Goal: Register for event/course

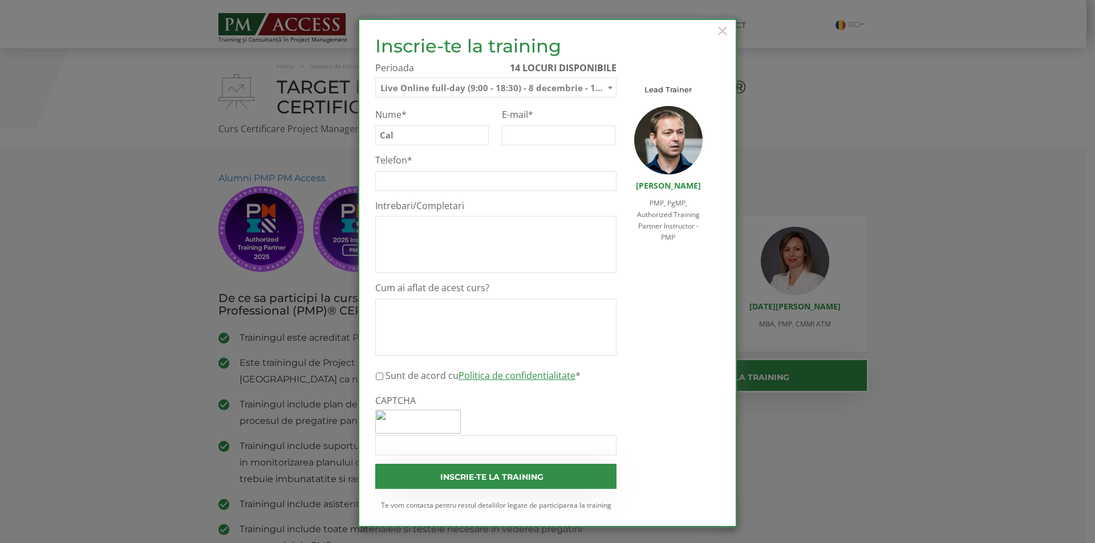
select select "Live Online full-day (9:00 - 18:30) - 8 decembrie - 12 decembrie 2025"
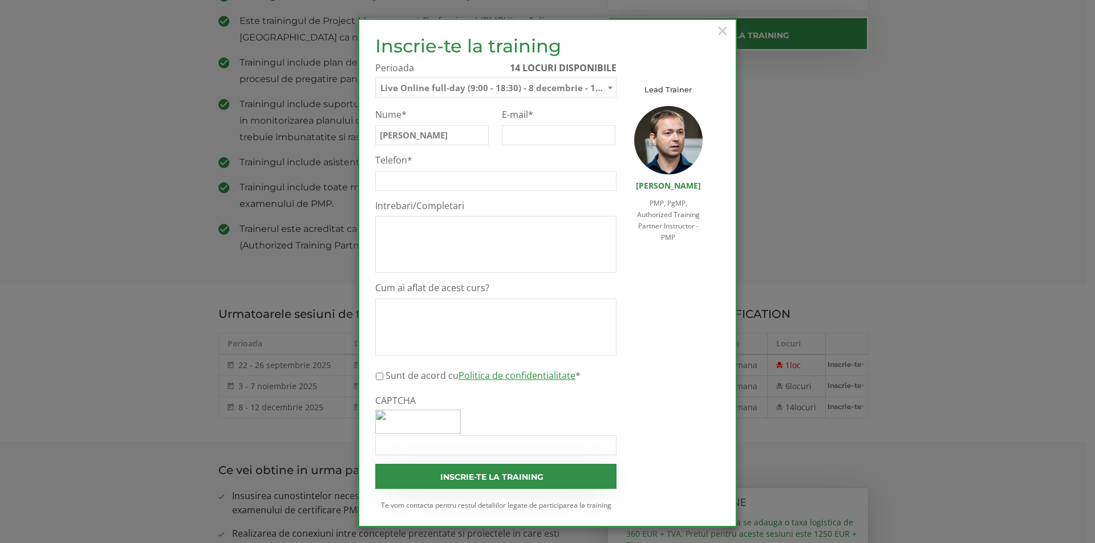
type input "[PERSON_NAME]"
type input "[PERSON_NAME][EMAIL_ADDRESS][DOMAIN_NAME]"
click at [415, 180] on input "Telefon *" at bounding box center [495, 181] width 241 height 20
type input "0754581239"
click at [429, 311] on textarea "Cum ai aflat de acest curs?" at bounding box center [495, 327] width 241 height 57
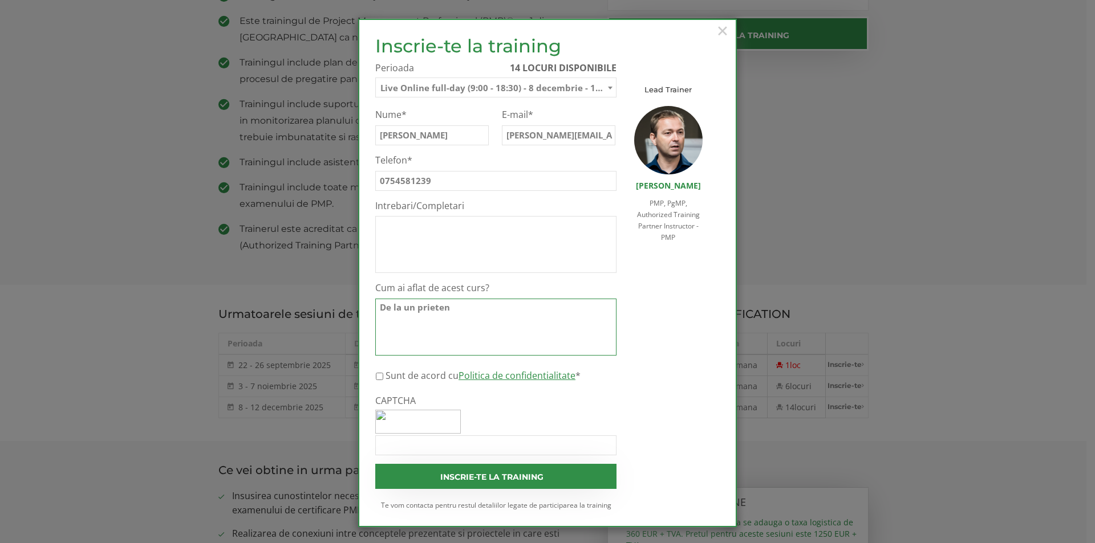
type textarea "De la un prieten"
click at [377, 376] on input "Sunt de acord cu Politica de confidentialitate *" at bounding box center [379, 377] width 7 height 20
checkbox input "true"
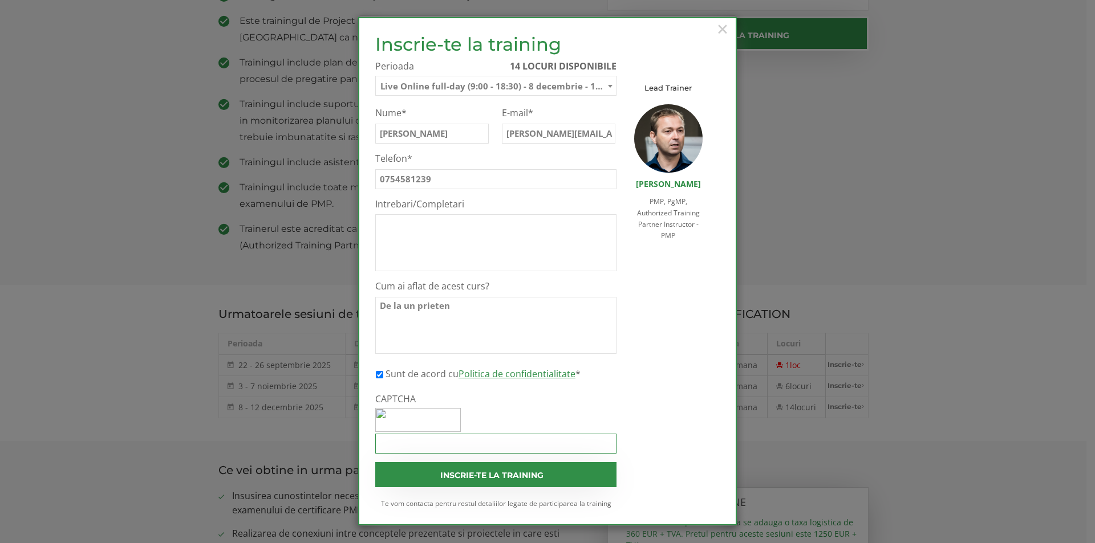
click at [419, 447] on input "CAPTCHA" at bounding box center [495, 444] width 241 height 20
type input "p"
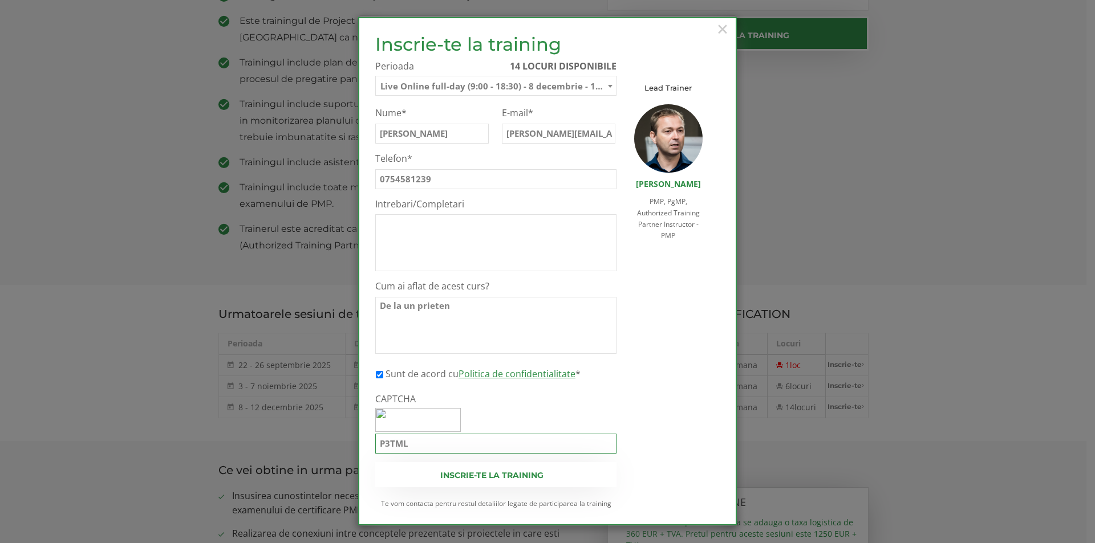
type input "P3TML"
click at [478, 470] on input "Inscrie-te la training" at bounding box center [495, 474] width 241 height 25
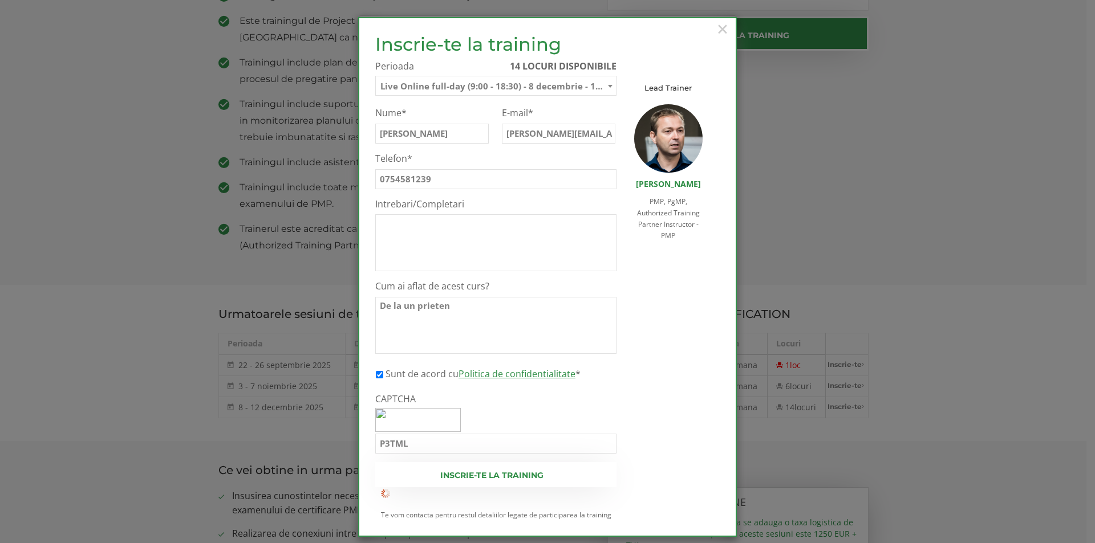
click at [486, 480] on input "Inscrie-te la training" at bounding box center [495, 474] width 241 height 25
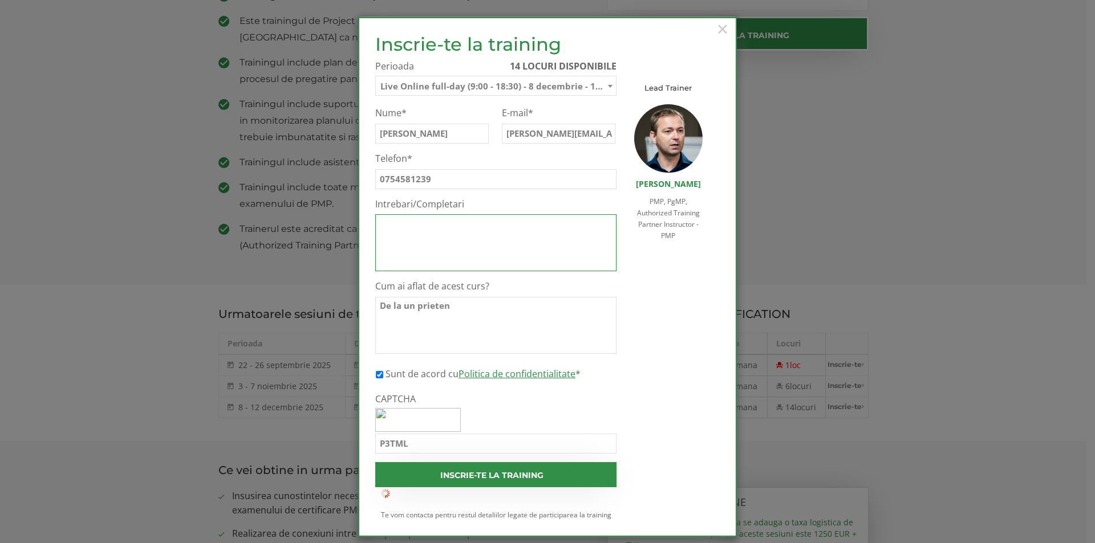
click at [415, 228] on textarea "Intrebari/Completari" at bounding box center [495, 242] width 241 height 57
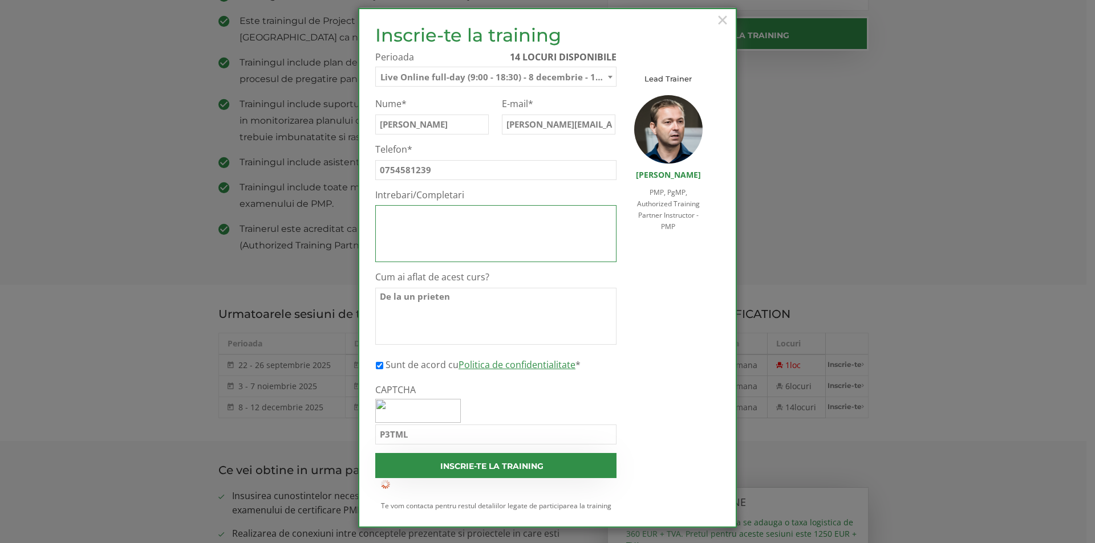
scroll to position [13, 0]
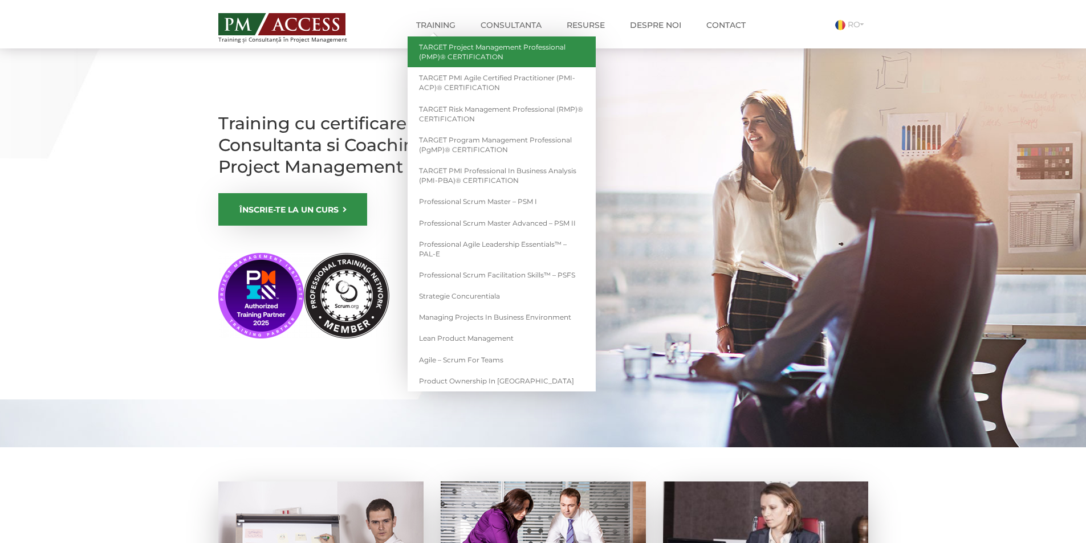
click at [474, 47] on link "TARGET Project Management Professional (PMP)® CERTIFICATION" at bounding box center [502, 51] width 188 height 31
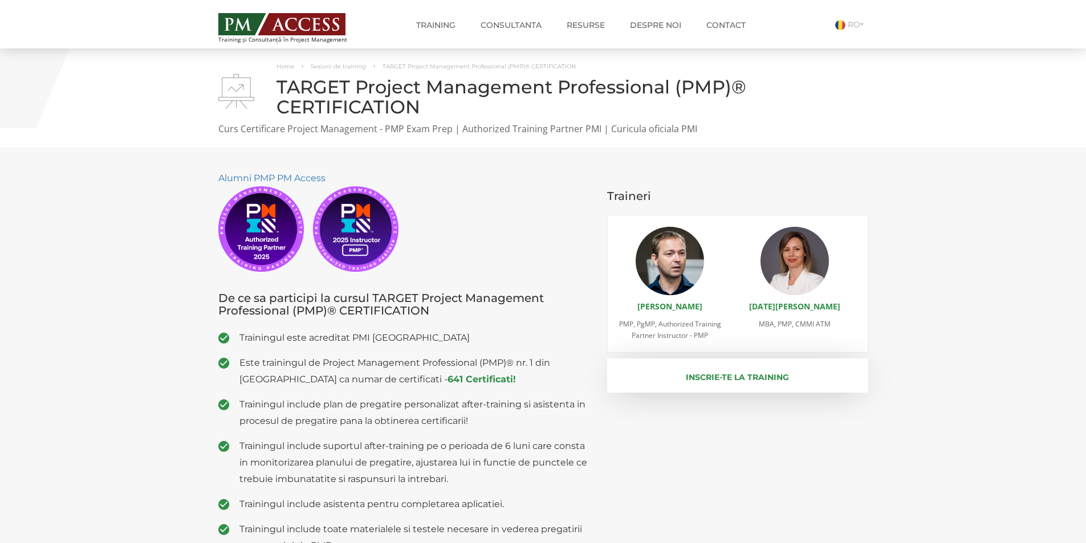
click at [749, 386] on button "Inscrie-te la training" at bounding box center [737, 376] width 261 height 34
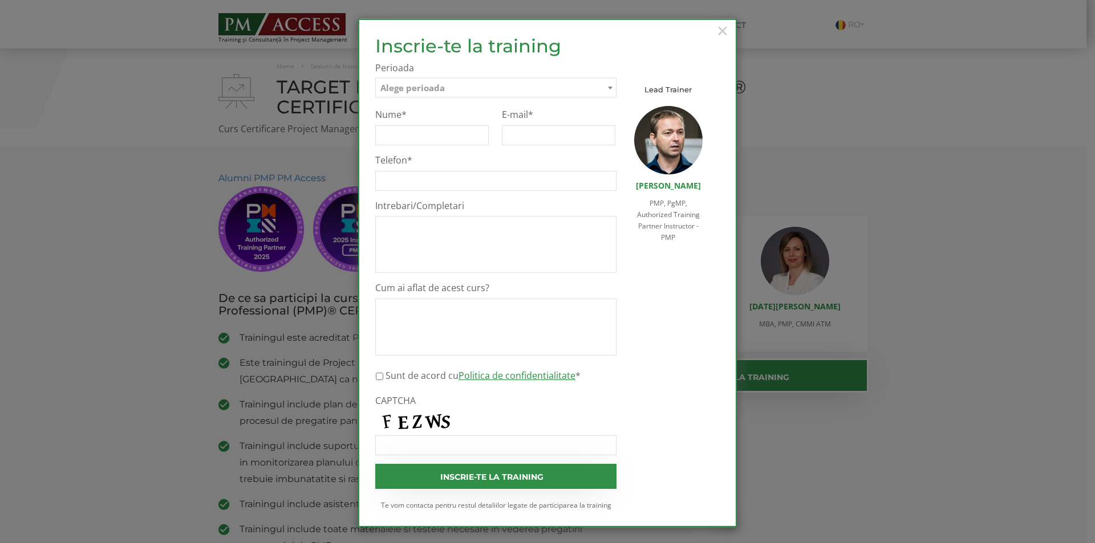
click at [408, 90] on span "Alege perioada" at bounding box center [412, 87] width 64 height 11
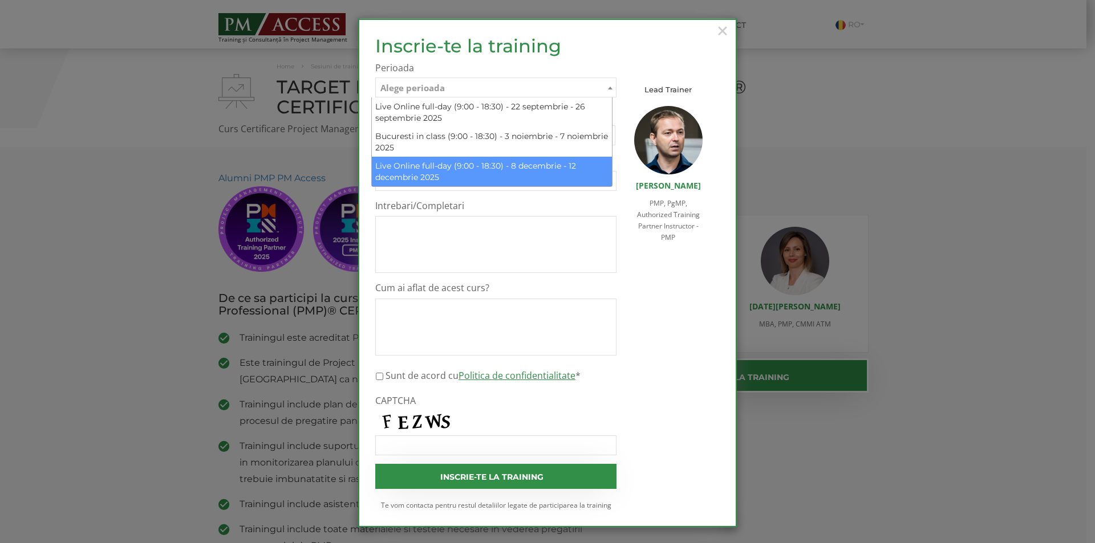
select select "Live Online full-day (9:00 - 18:30) - 8 decembrie - 12 decembrie 2025"
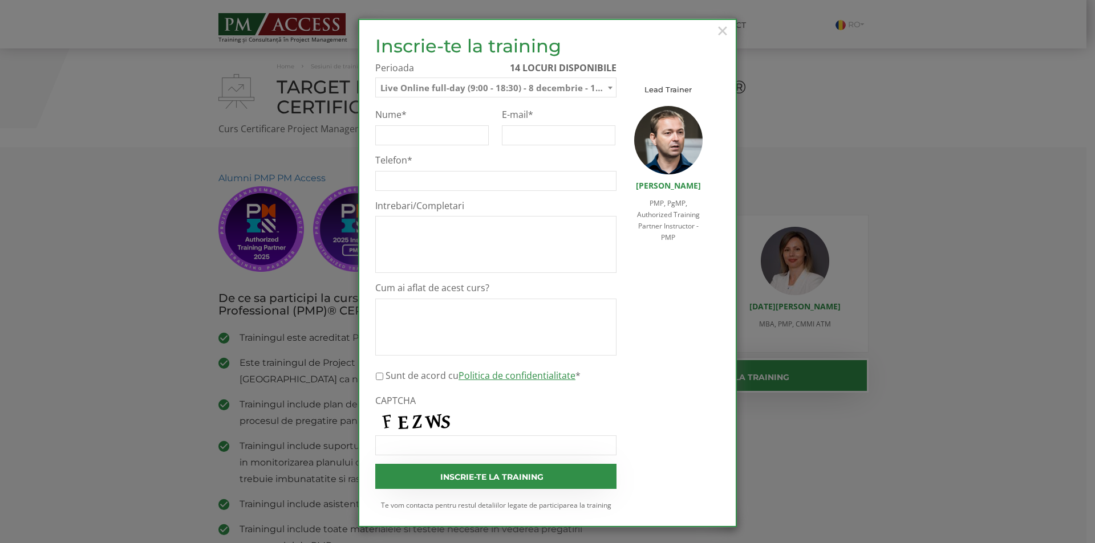
click at [412, 147] on ul "Waitlist Nu Curs TARGET Project Management Professional (PMP)® CERTIFICATION Pe…" at bounding box center [495, 282] width 241 height 347
click at [403, 134] on input "Nume *" at bounding box center [431, 135] width 113 height 20
type input "Calin Daniel"
type input "daniel.a.calin02@gmail.com"
click at [383, 181] on input "Telefon *" at bounding box center [495, 181] width 241 height 20
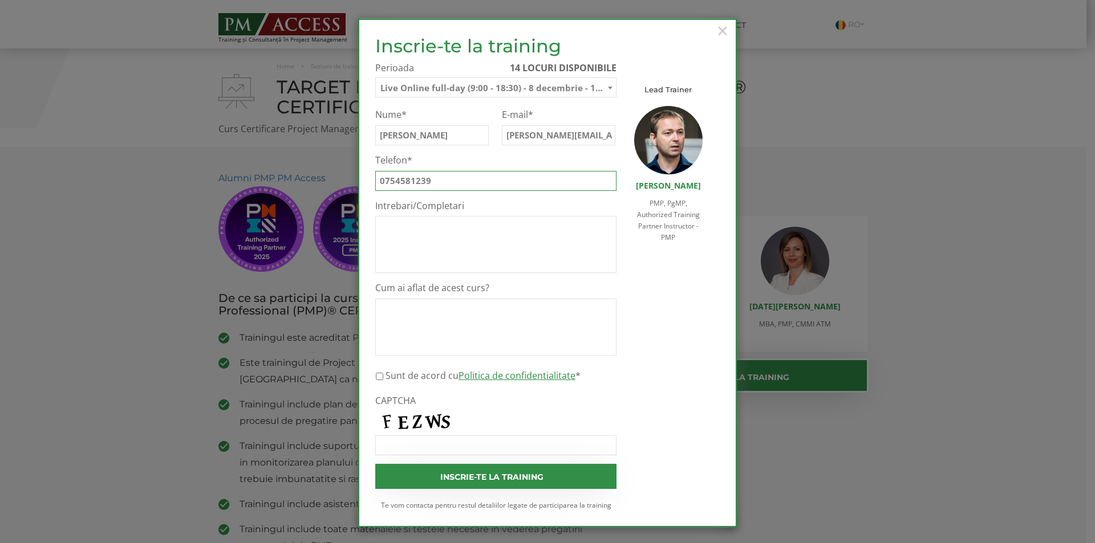
type input "0754581239"
click at [424, 330] on textarea "Cum ai aflat de acest curs?" at bounding box center [495, 327] width 241 height 57
type textarea "De la un prieten"
click at [376, 379] on input "Sunt de acord cu Politica de confidentialitate *" at bounding box center [379, 377] width 7 height 20
checkbox input "true"
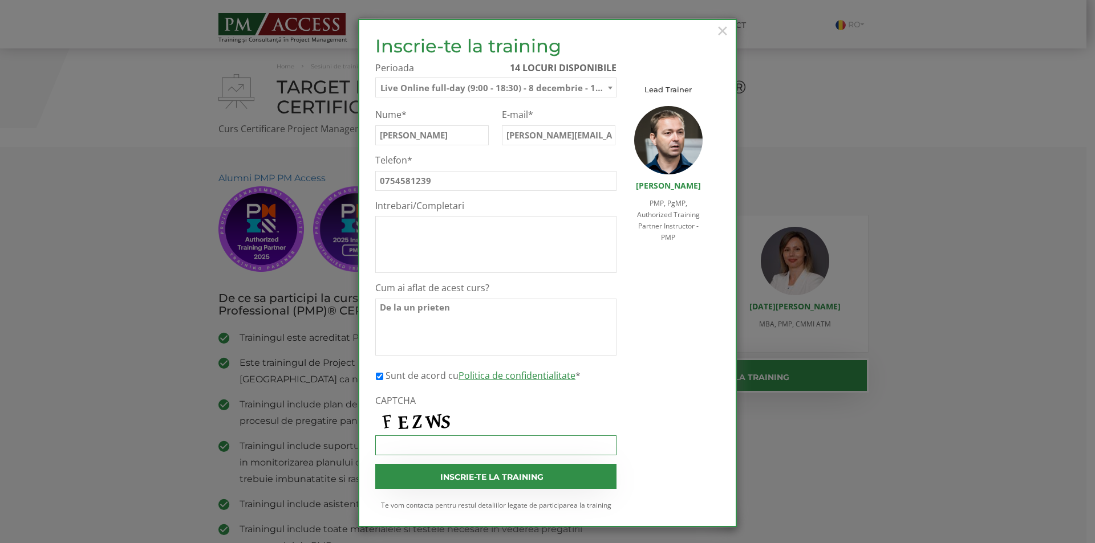
click at [404, 448] on input "CAPTCHA" at bounding box center [495, 446] width 241 height 20
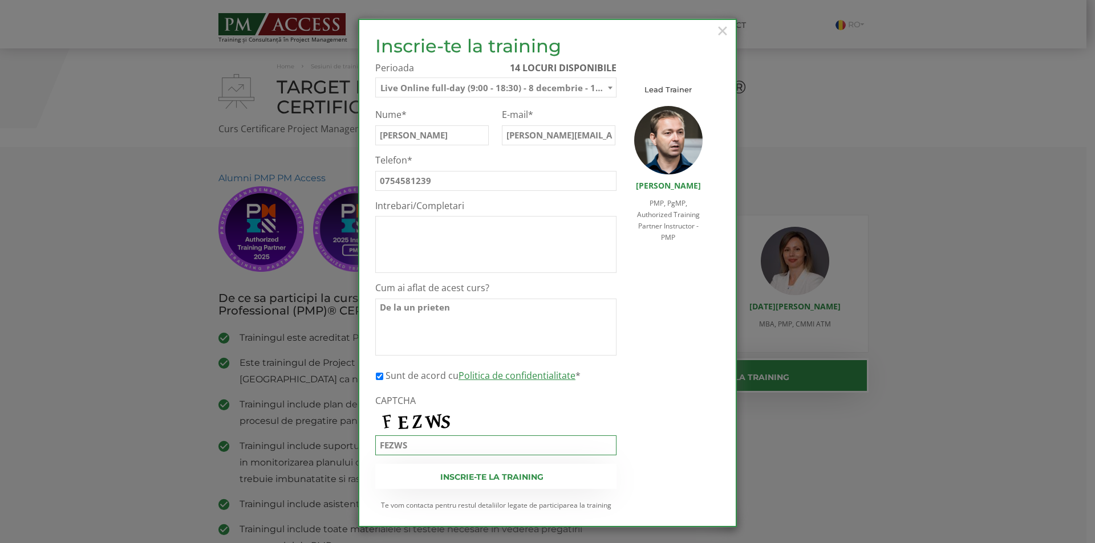
type input "FEZWS"
click at [478, 478] on input "Inscrie-te la training" at bounding box center [495, 476] width 241 height 25
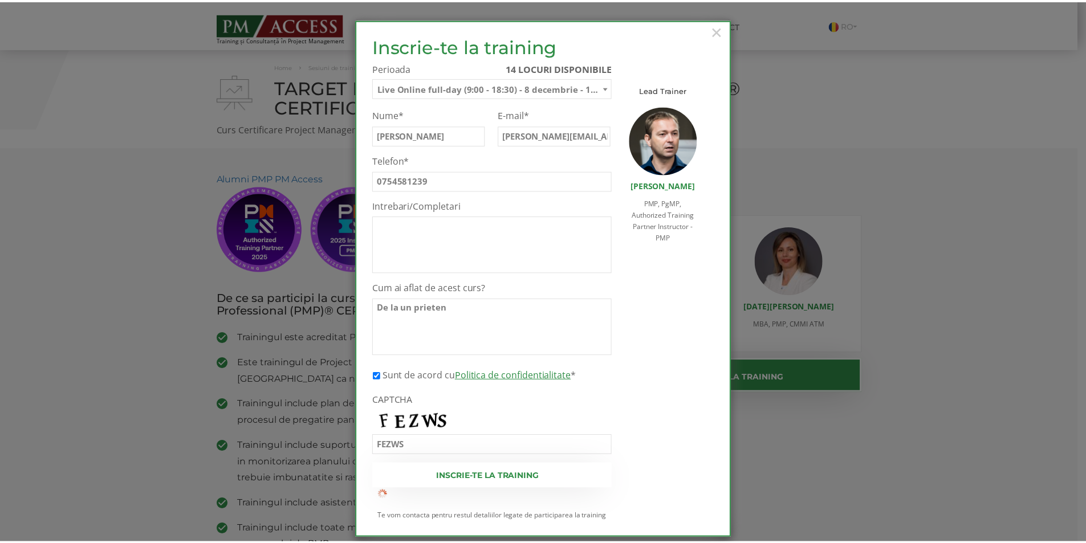
scroll to position [109, 0]
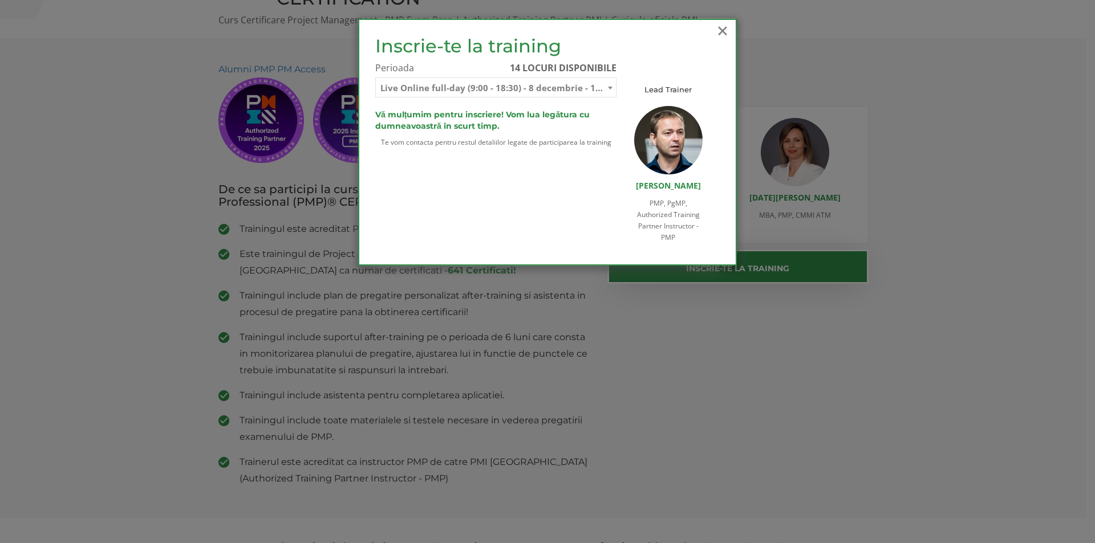
click at [724, 26] on span "×" at bounding box center [722, 30] width 15 height 31
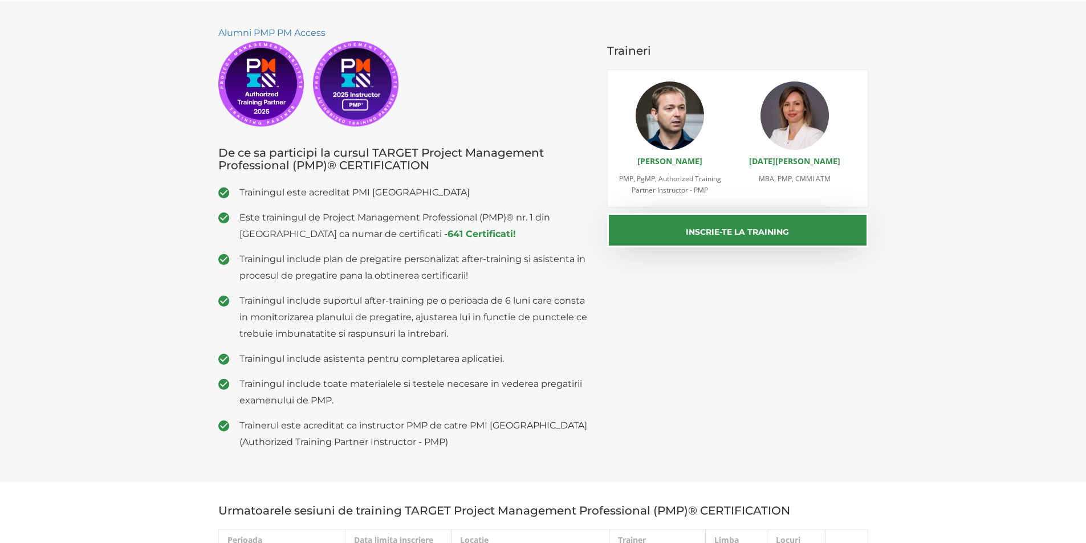
scroll to position [166, 0]
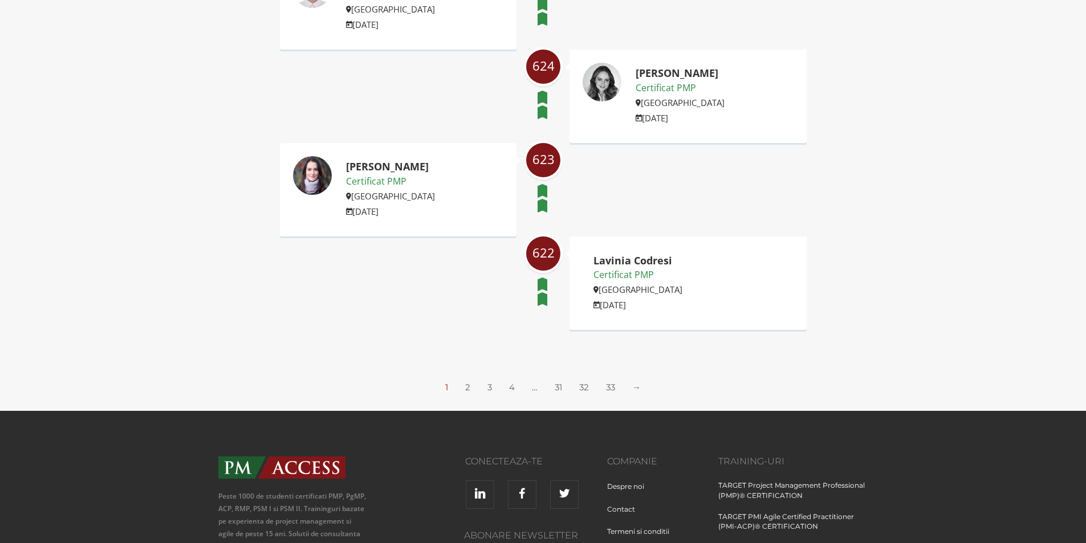
scroll to position [1768, 0]
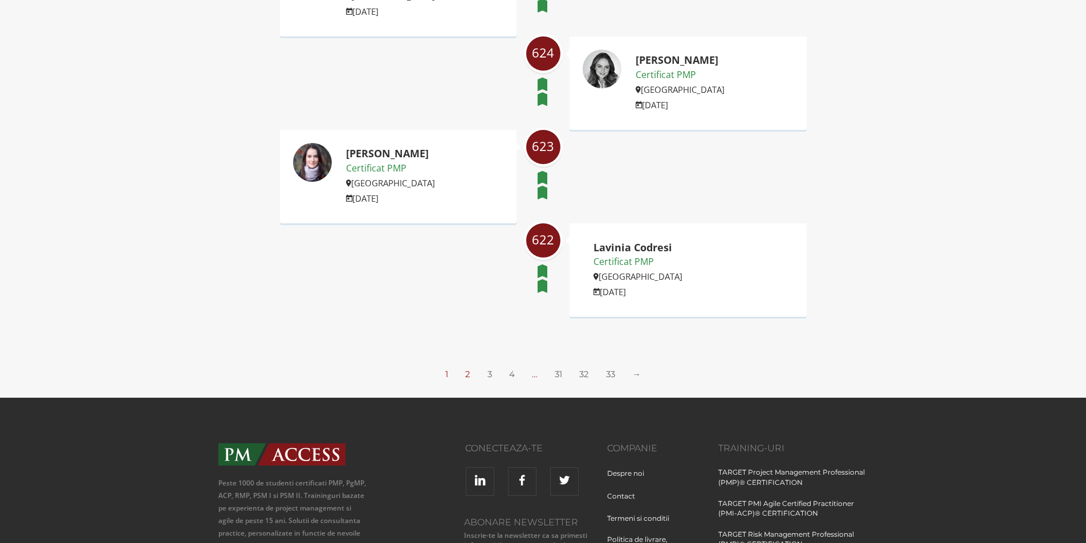
click at [467, 369] on link "2" at bounding box center [467, 374] width 5 height 11
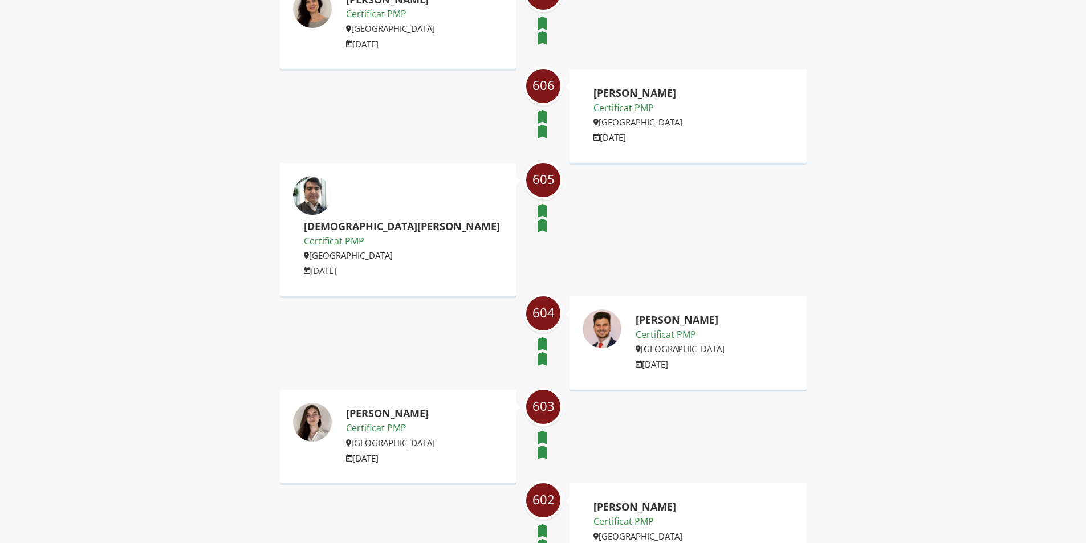
scroll to position [1768, 0]
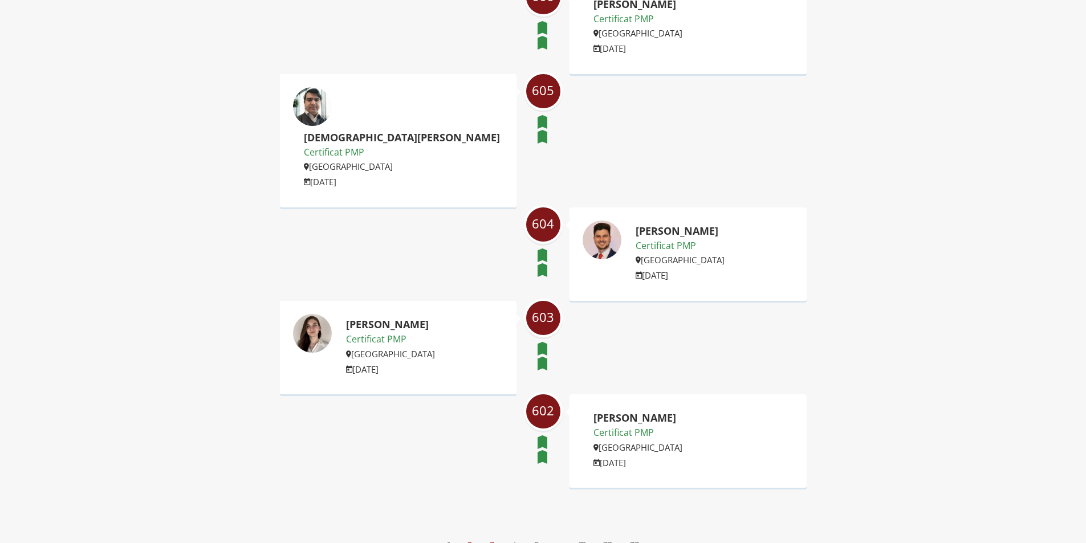
click at [490, 540] on link "3" at bounding box center [492, 545] width 5 height 11
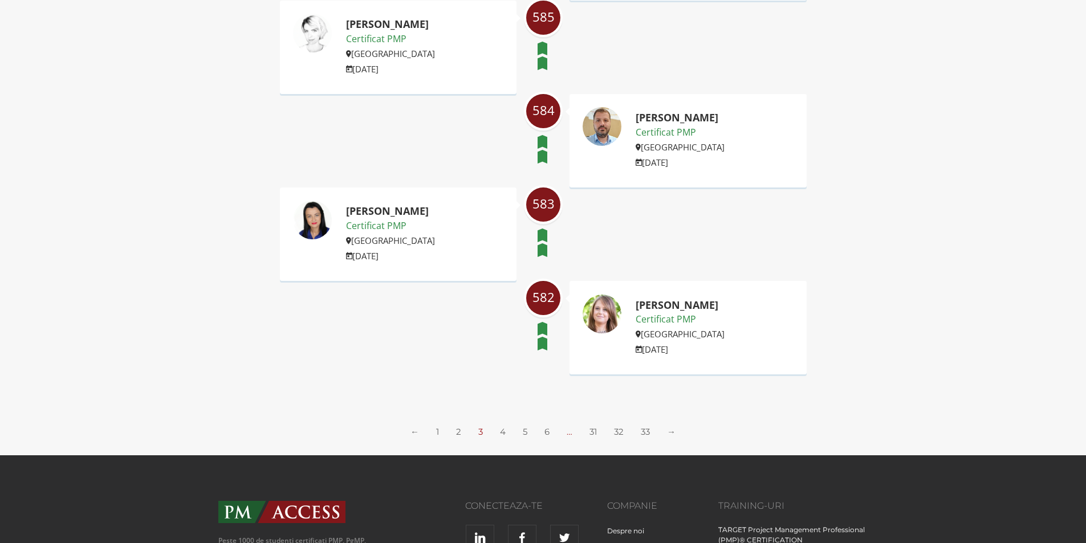
scroll to position [1768, 0]
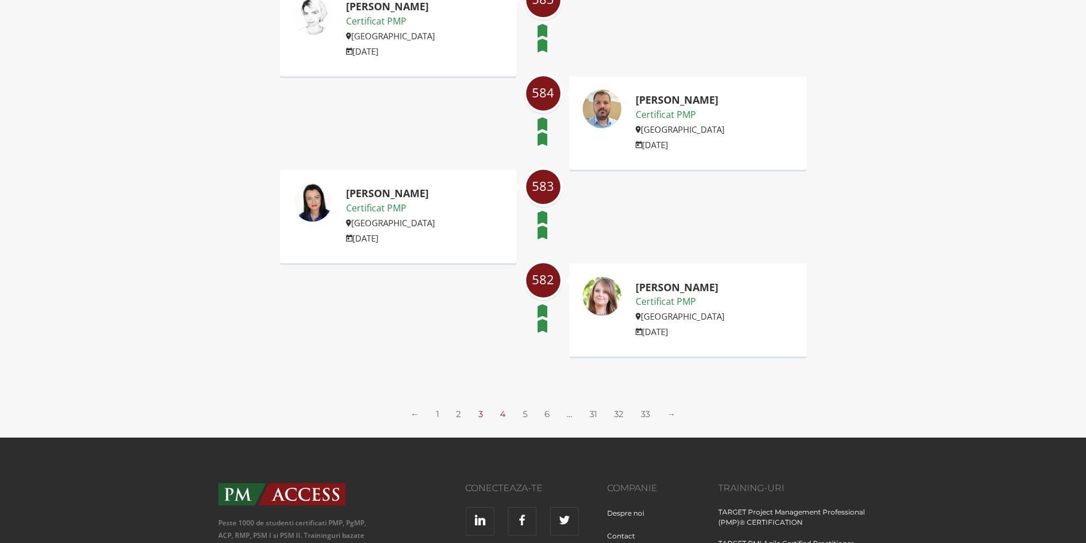
click at [500, 409] on link "4" at bounding box center [503, 414] width 6 height 11
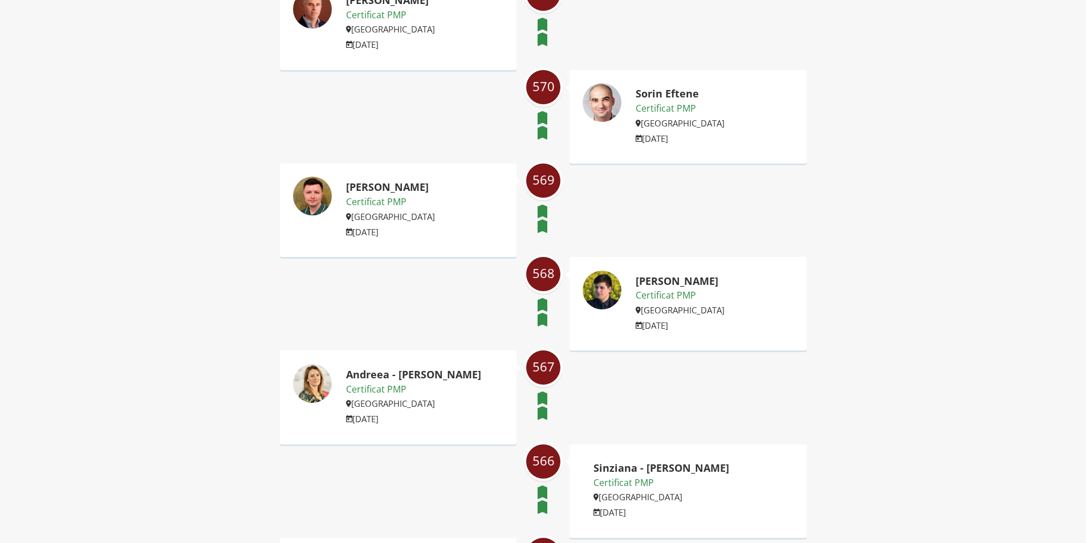
scroll to position [1312, 0]
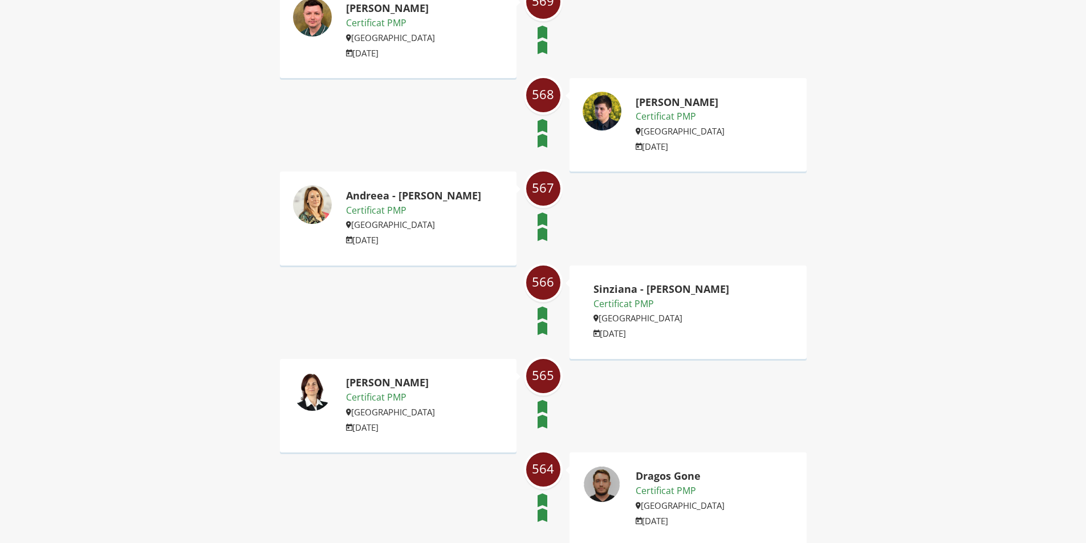
click at [602, 108] on img at bounding box center [602, 111] width 40 height 40
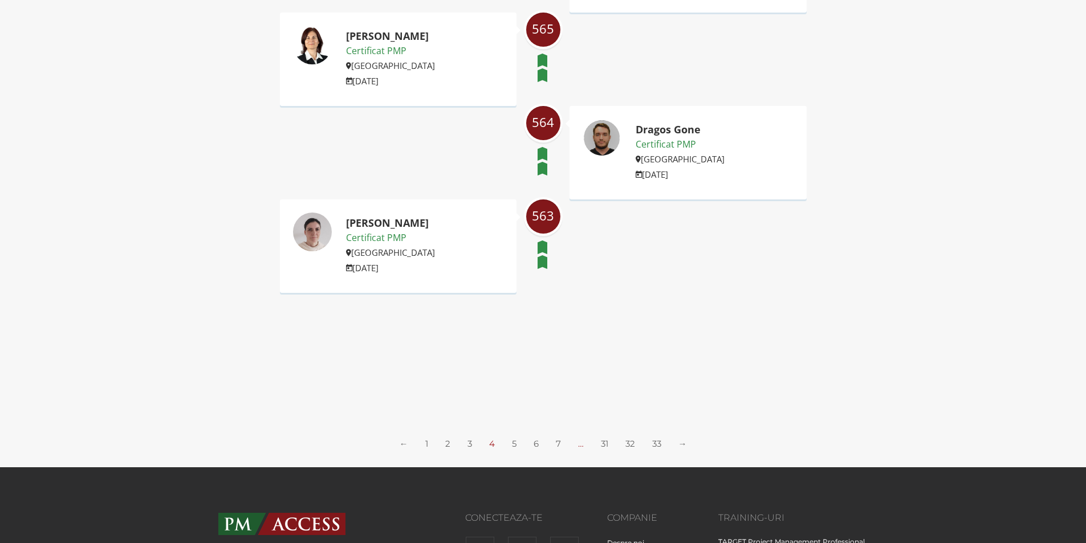
scroll to position [1711, 0]
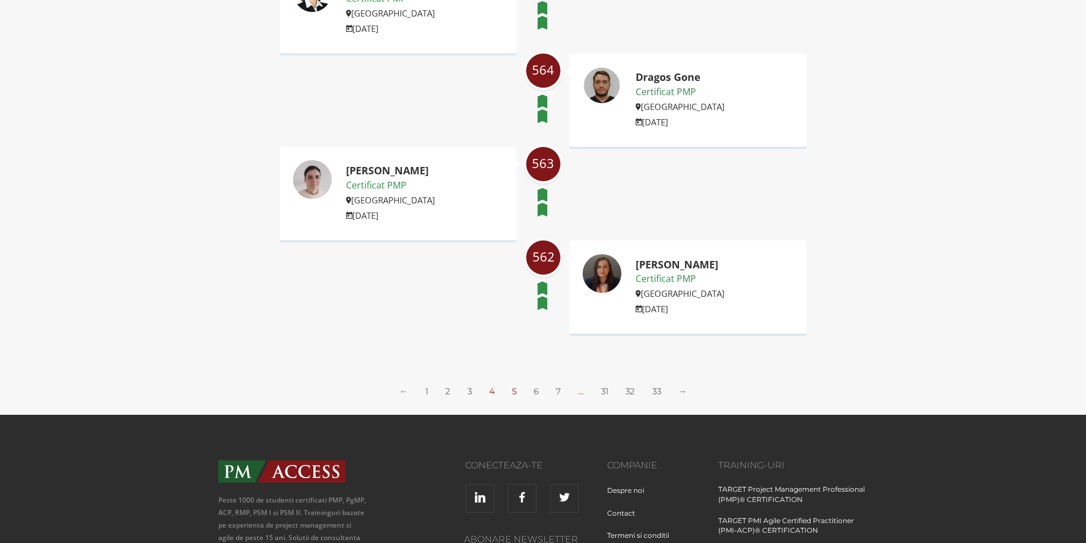
click at [514, 393] on link "5" at bounding box center [514, 391] width 5 height 11
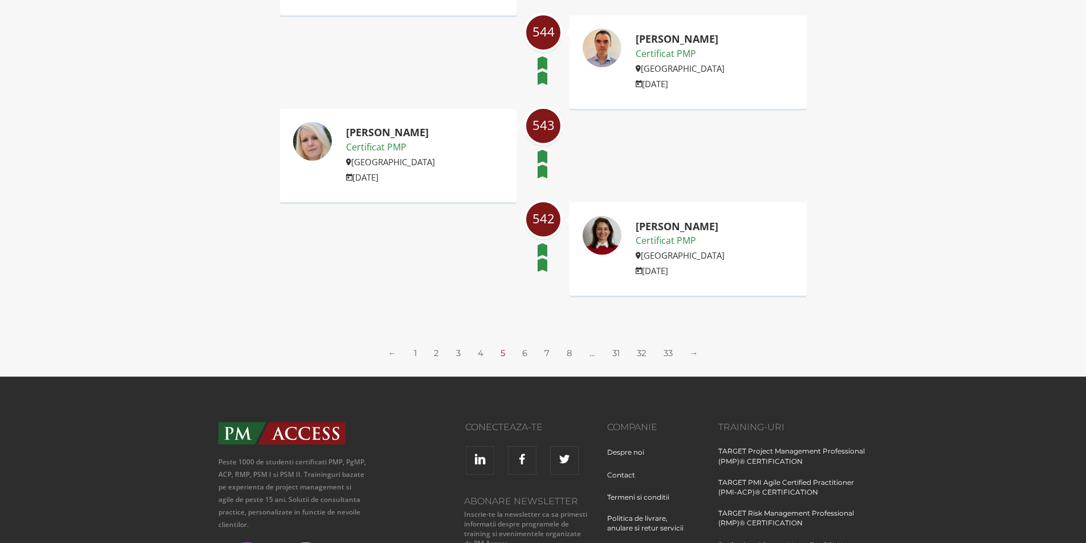
scroll to position [1768, 0]
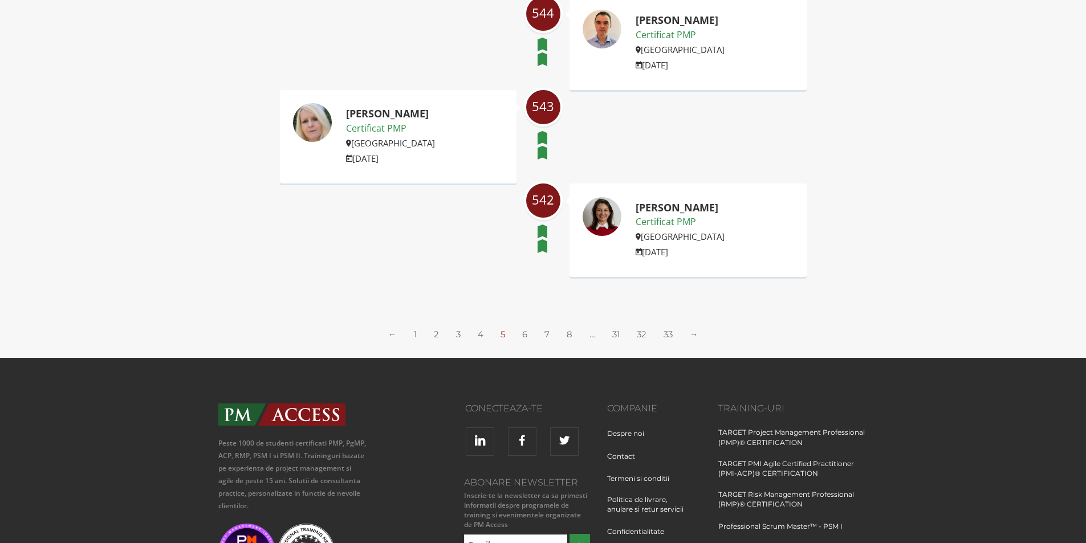
click at [521, 335] on ul "← 1 2 3 4 5 6 7 8 … 31 32 33 →" at bounding box center [543, 334] width 325 height 12
click at [525, 335] on link "6" at bounding box center [524, 334] width 5 height 11
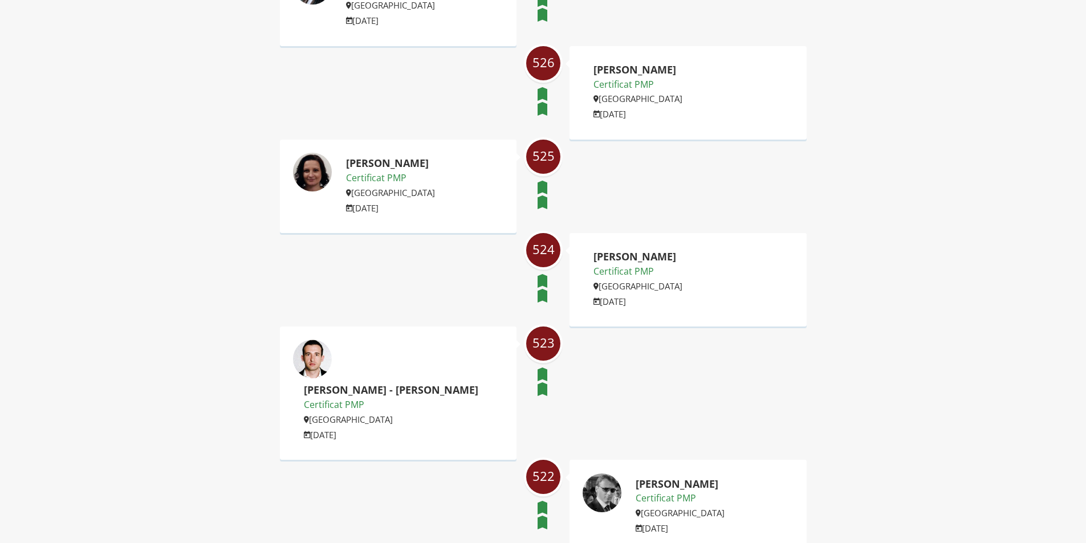
scroll to position [1654, 0]
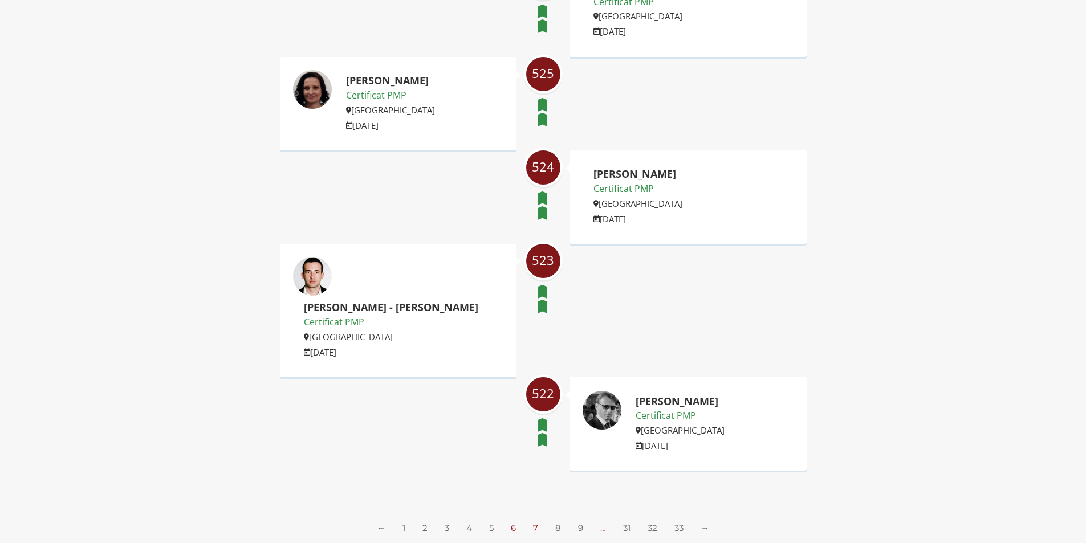
click at [534, 523] on link "7" at bounding box center [535, 528] width 5 height 11
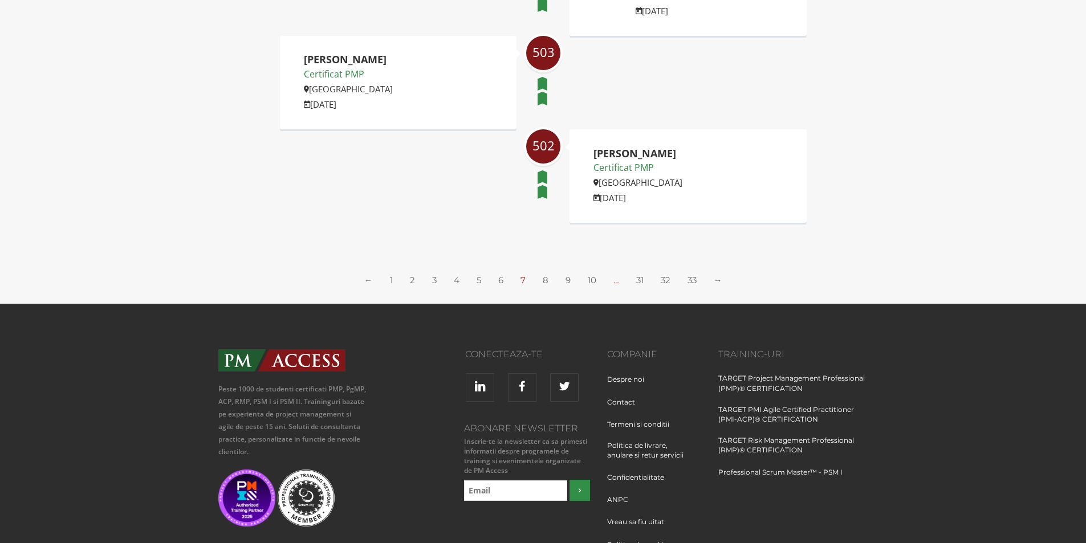
scroll to position [1825, 0]
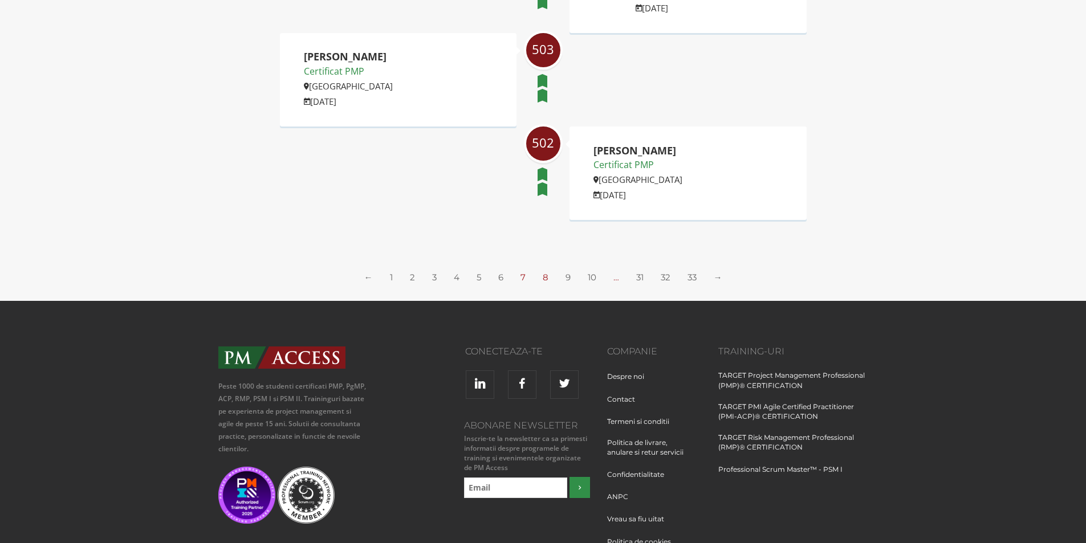
click at [547, 275] on link "8" at bounding box center [546, 277] width 6 height 11
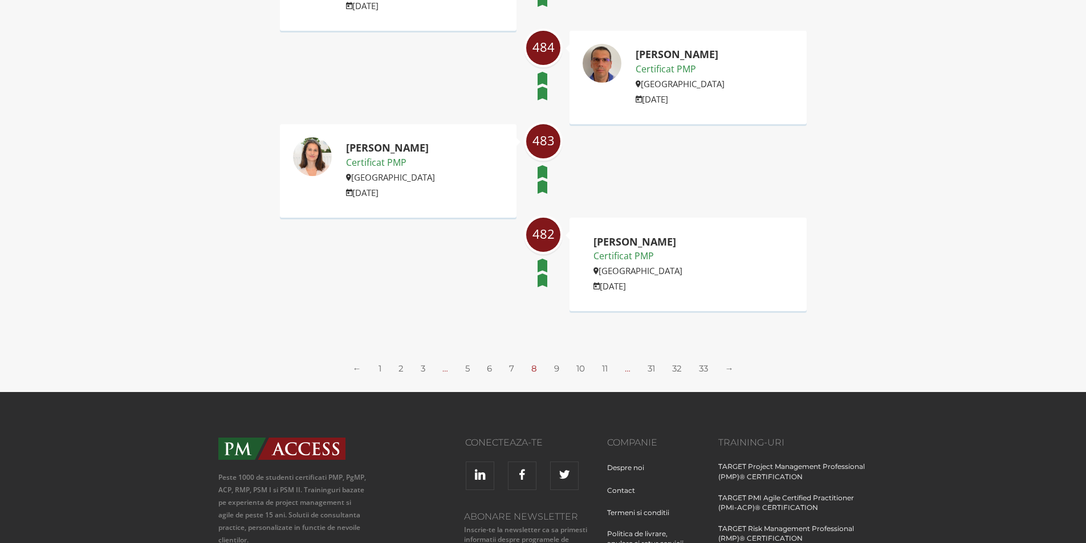
scroll to position [1768, 0]
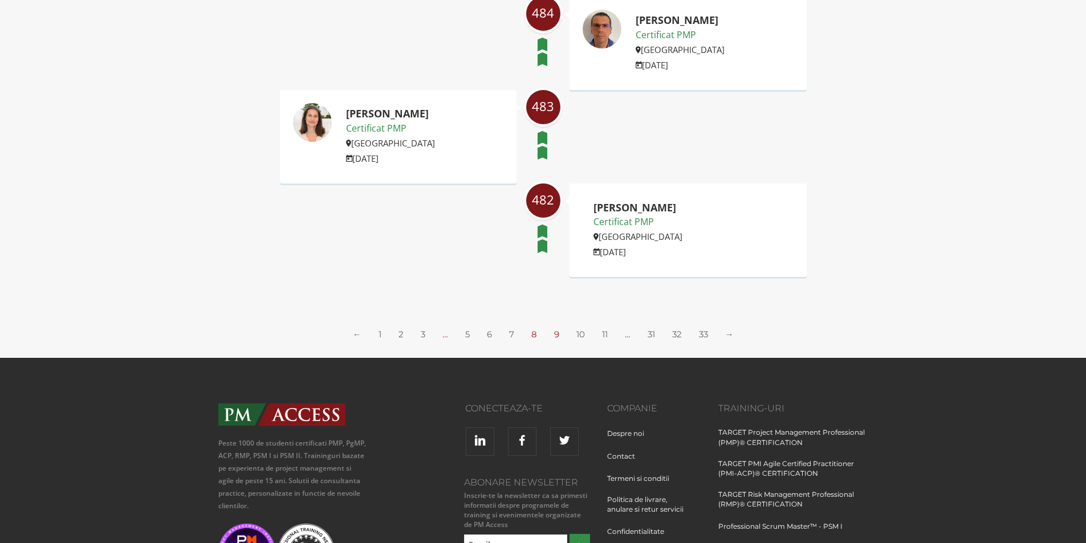
click at [554, 335] on link "9" at bounding box center [556, 334] width 5 height 11
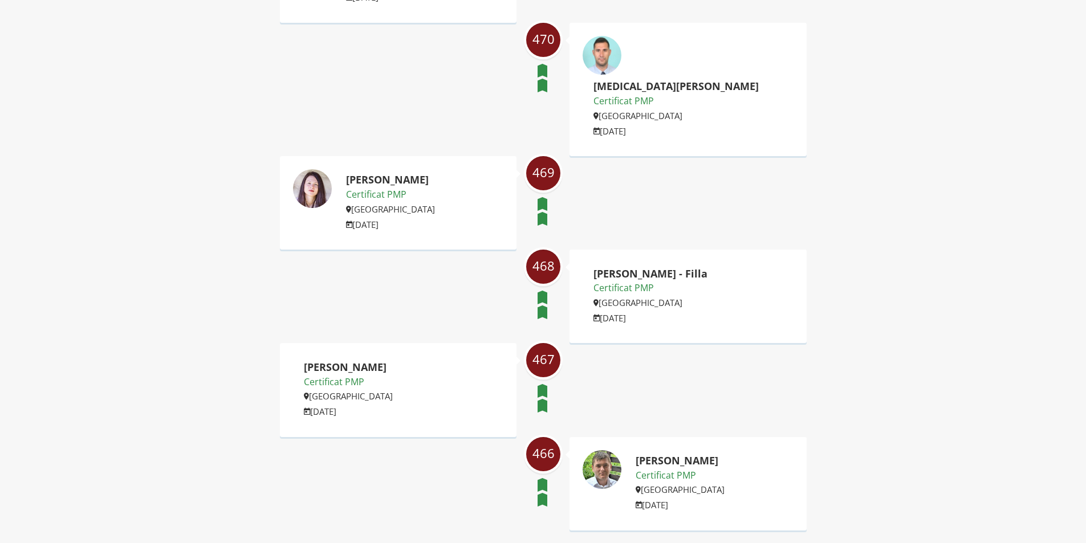
scroll to position [1198, 0]
